Goal: Check status: Check status

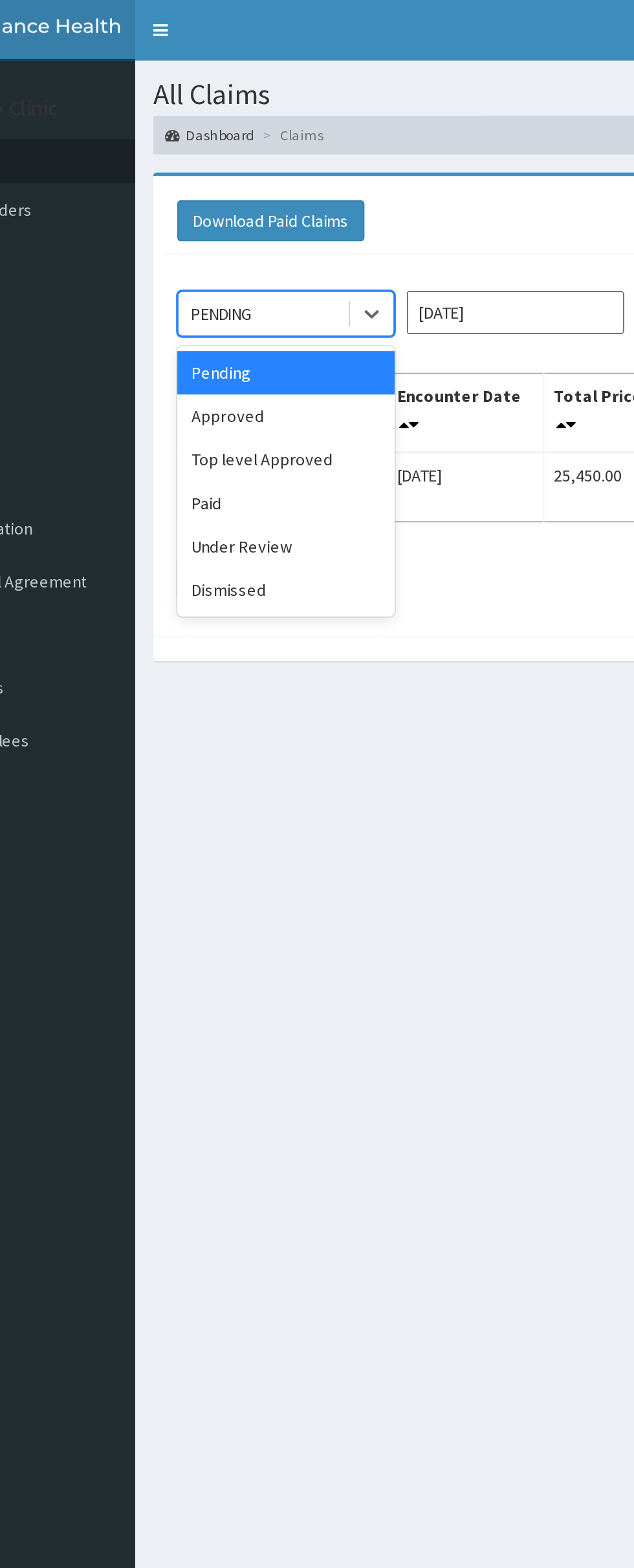
click at [230, 314] on div "Dismissed" at bounding box center [229, 316] width 116 height 23
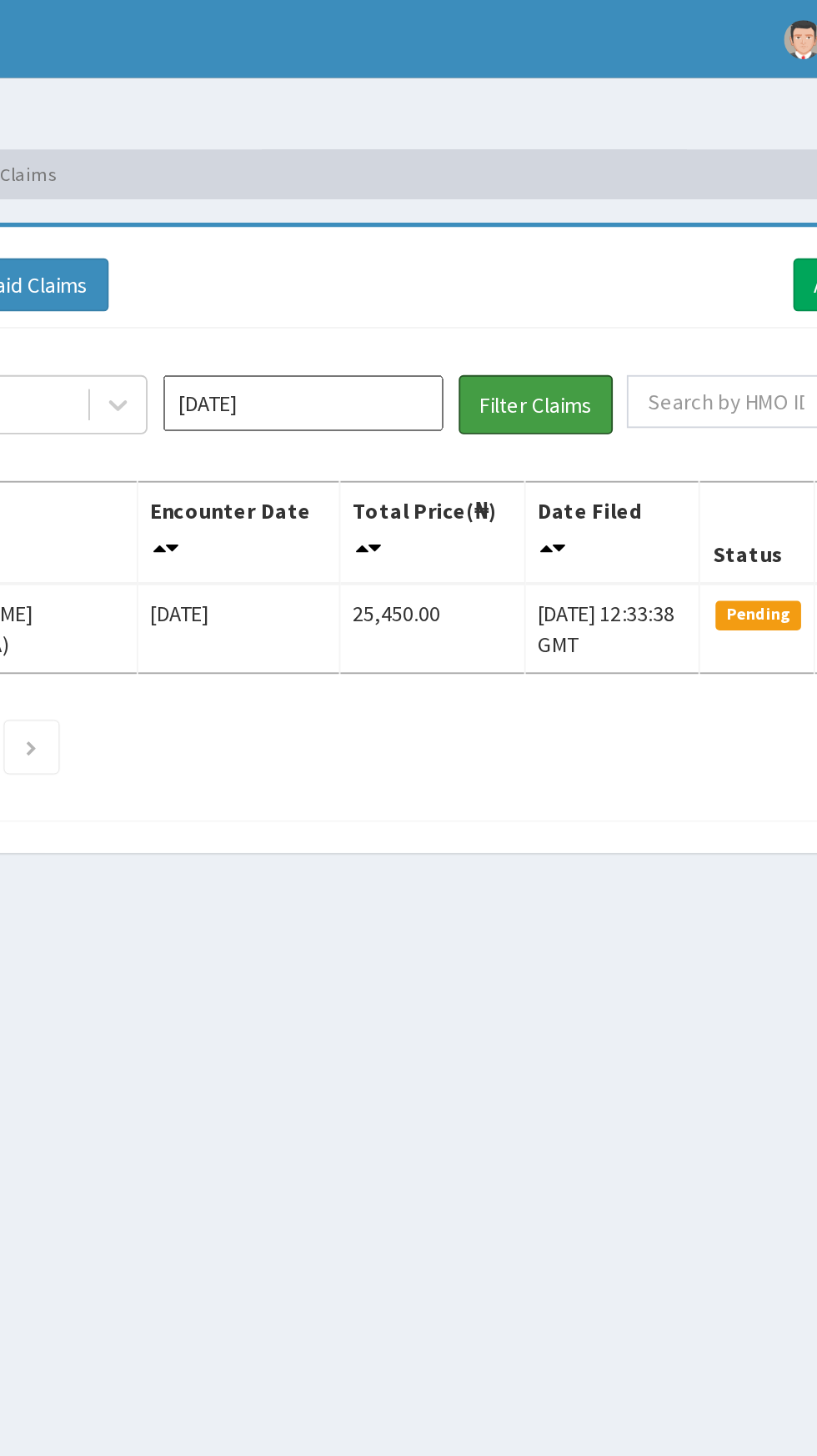
click at [578, 205] on button "Filter Claims" at bounding box center [579, 217] width 83 height 32
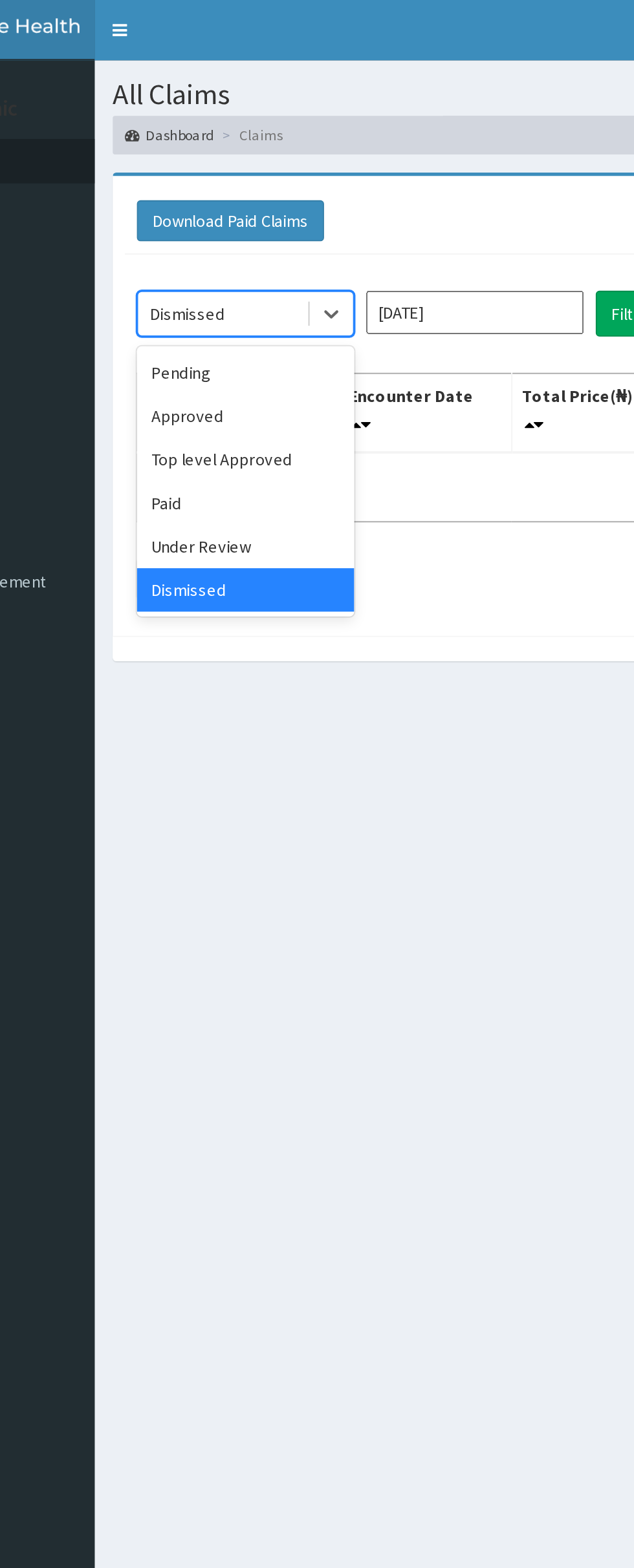
click at [223, 228] on div "Approved" at bounding box center [229, 223] width 116 height 23
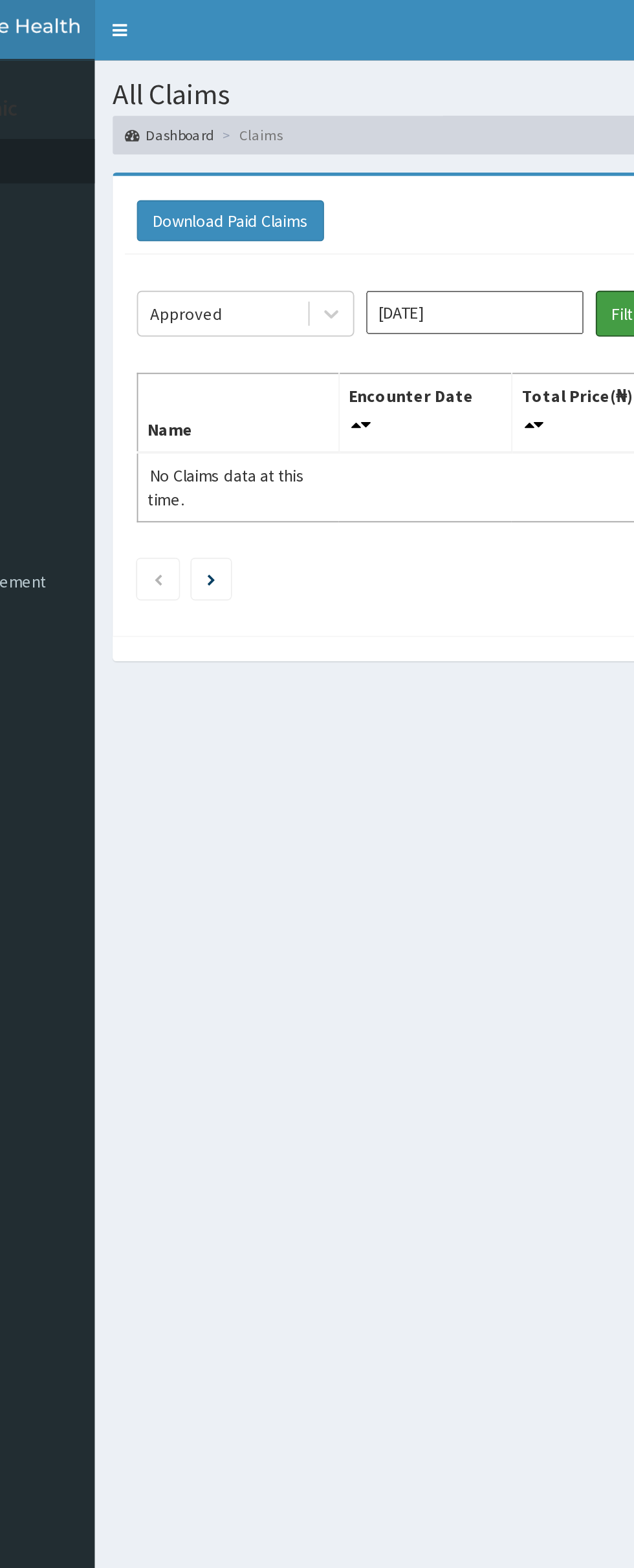
click at [427, 173] on button "Filter Claims" at bounding box center [449, 168] width 64 height 25
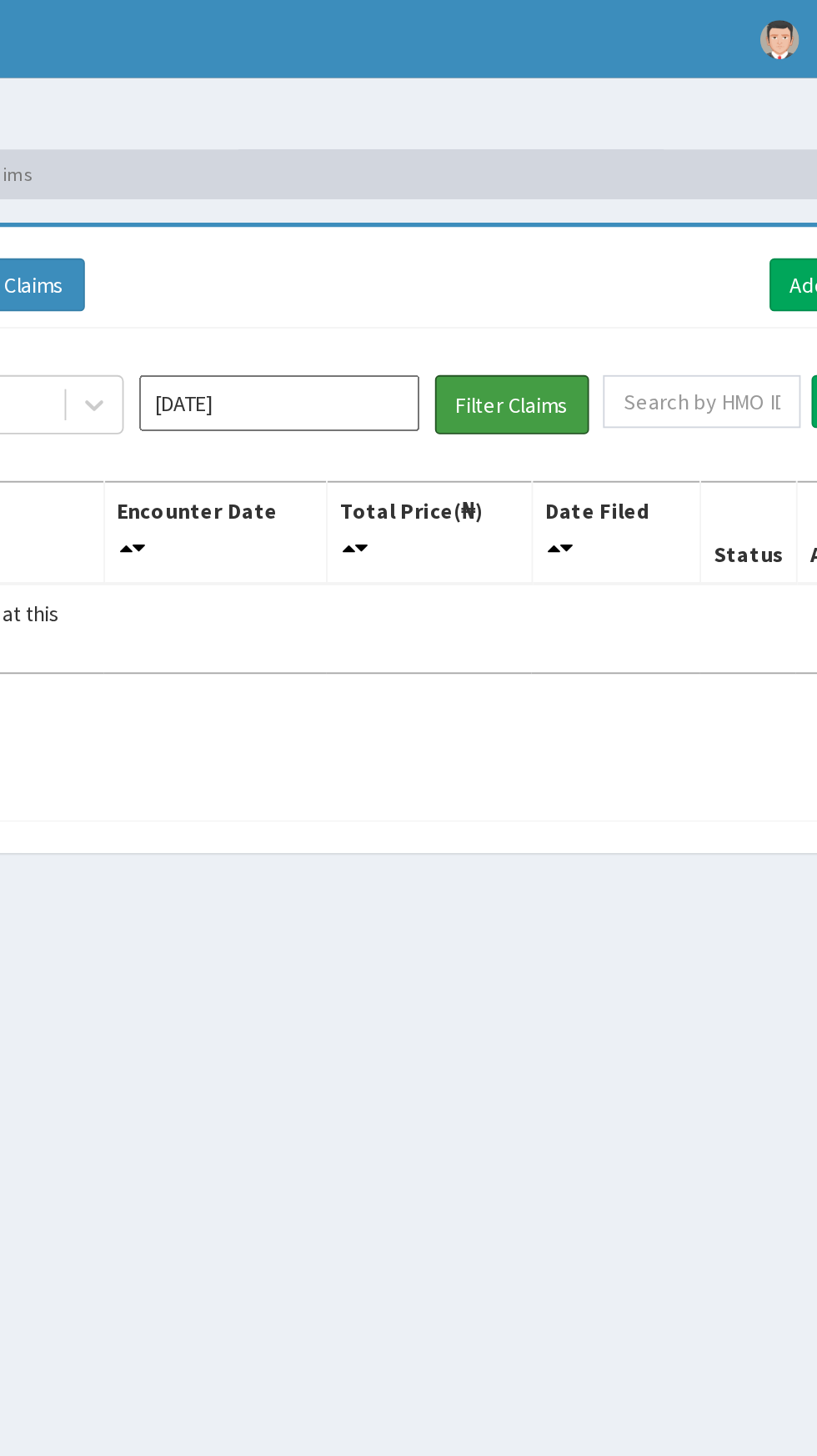
click at [584, 218] on button "Filter Claims" at bounding box center [579, 217] width 83 height 32
click at [581, 218] on button "Filter Claims" at bounding box center [579, 217] width 83 height 32
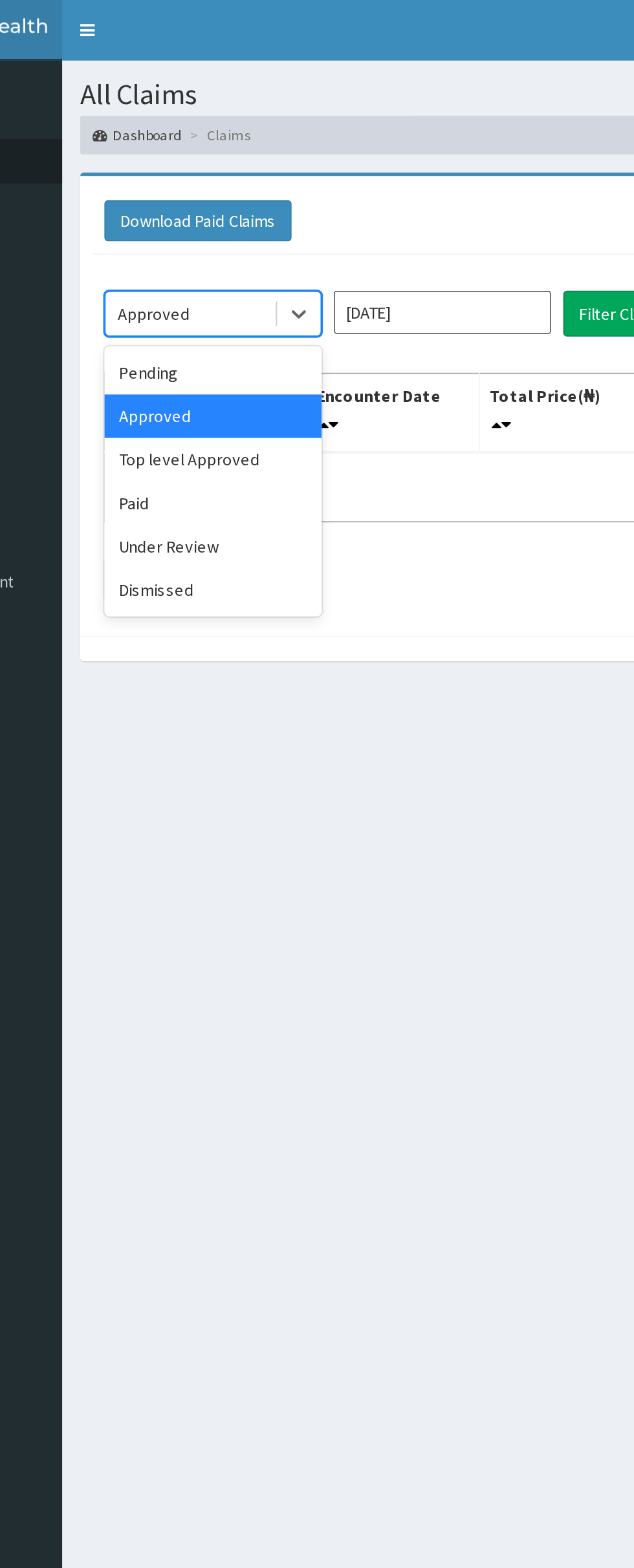
click at [218, 267] on div "Paid" at bounding box center [229, 270] width 116 height 23
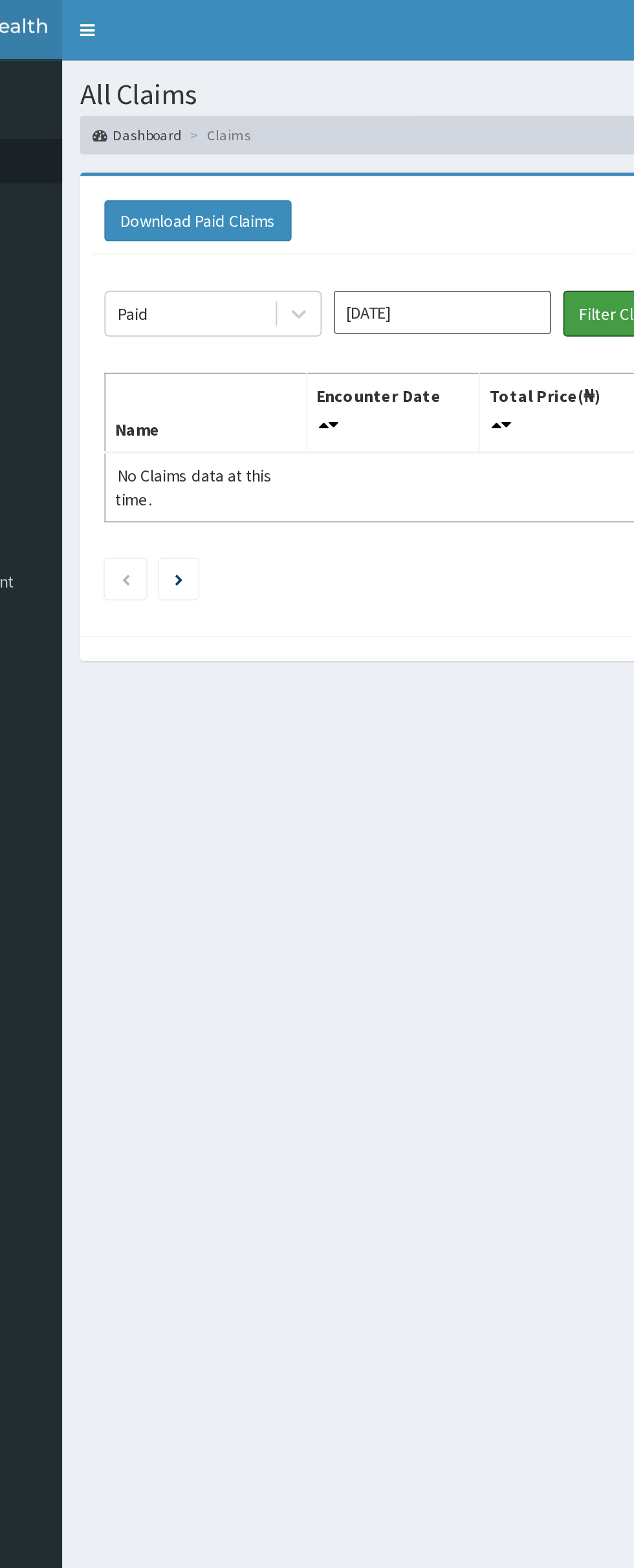
click at [431, 166] on button "Filter Claims" at bounding box center [449, 168] width 64 height 25
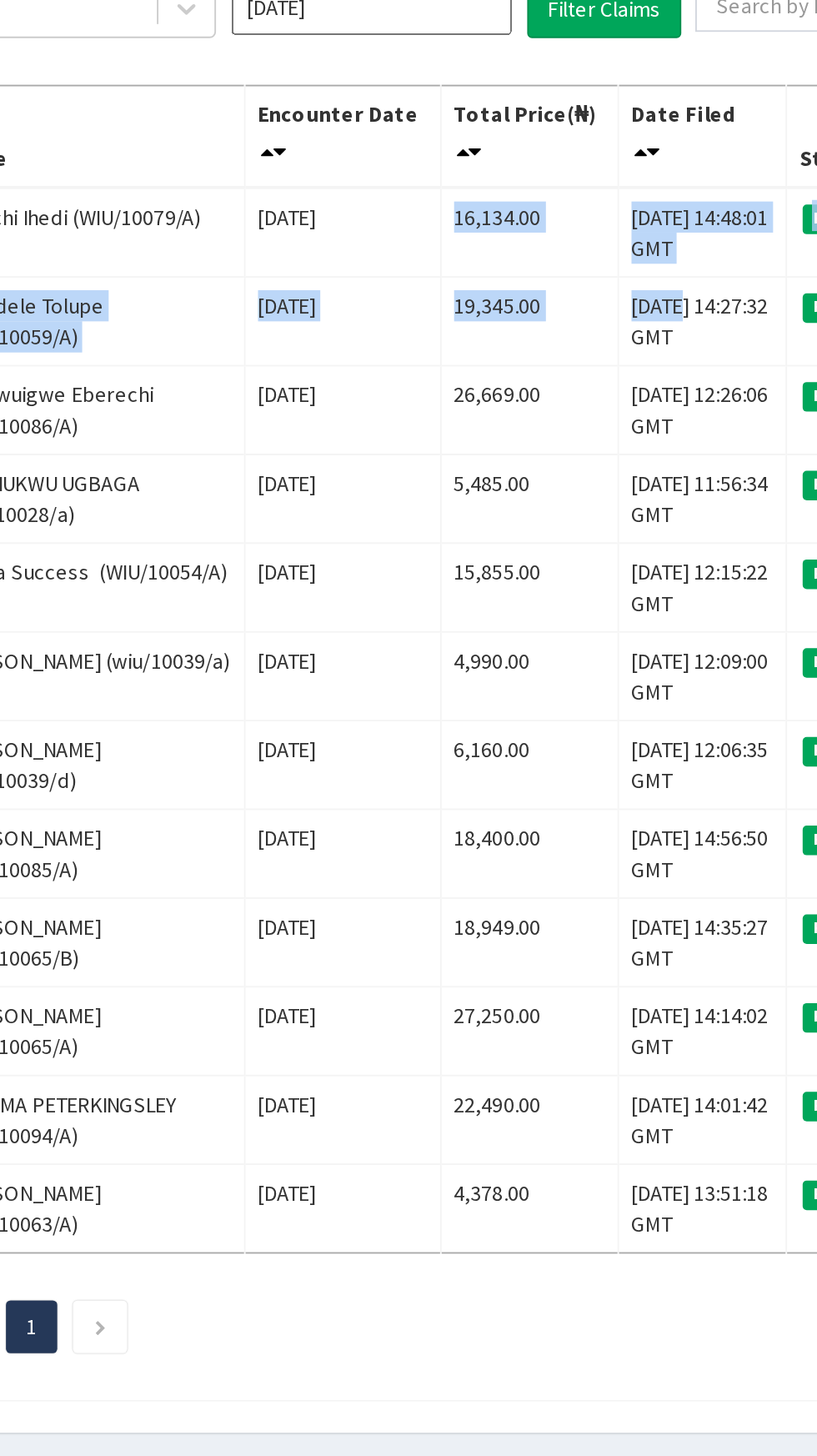
click at [577, 965] on div at bounding box center [504, 970] width 600 height 18
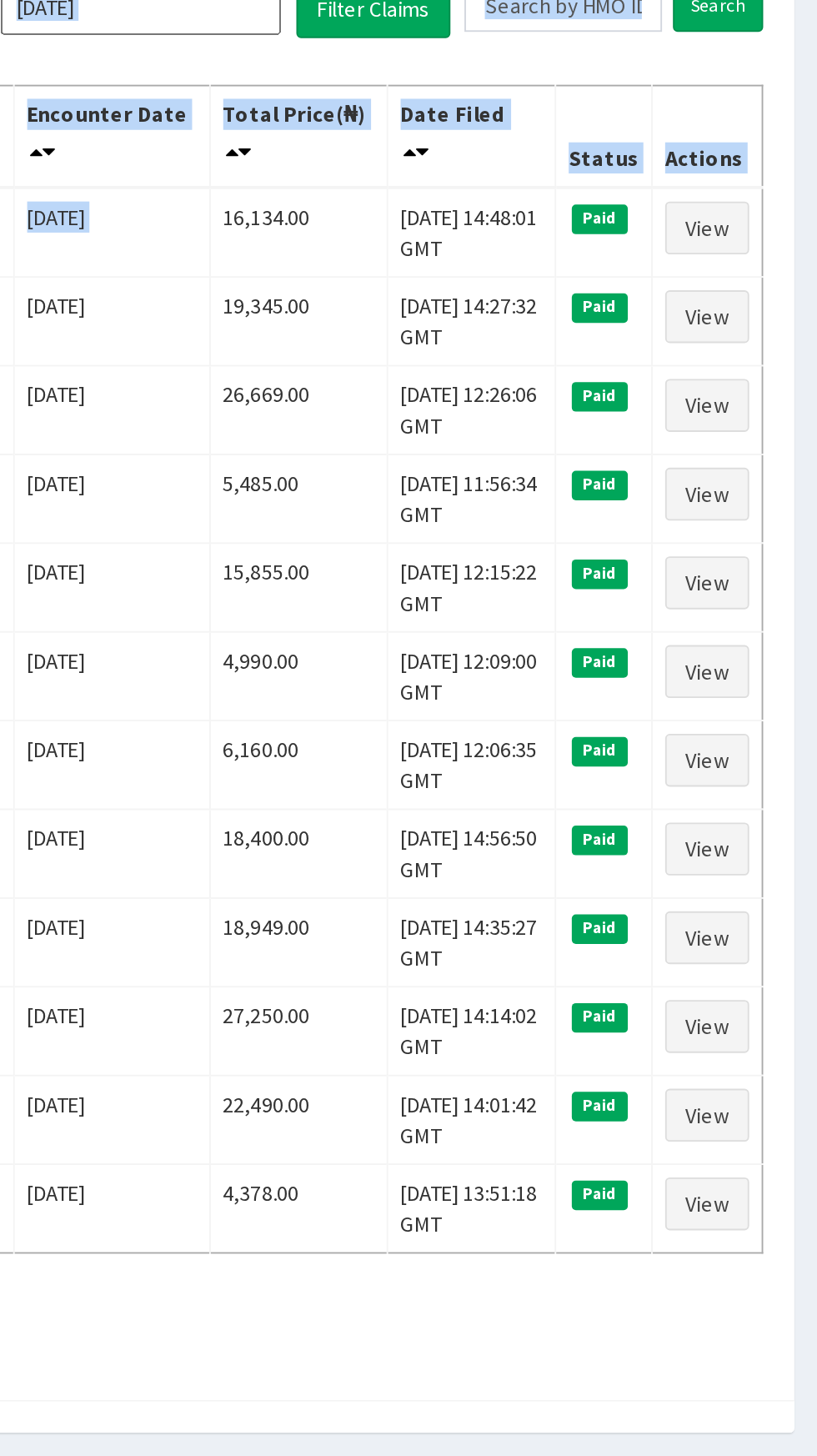
click at [675, 997] on section "Download Paid Claims Add Claim × Note you can only download claims within a max…" at bounding box center [504, 557] width 625 height 902
